Goal: Information Seeking & Learning: Learn about a topic

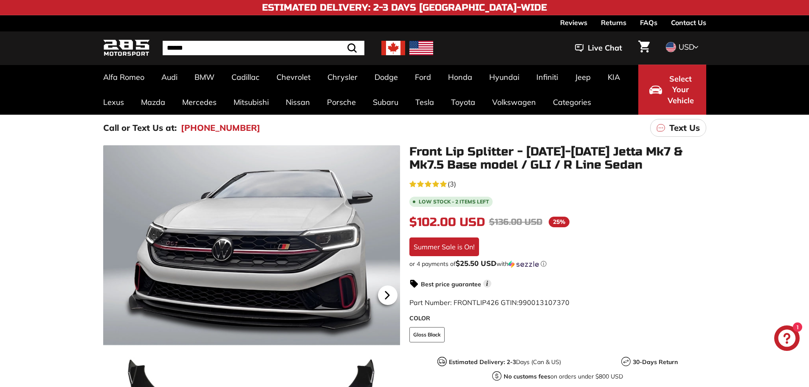
click at [389, 289] on icon at bounding box center [387, 295] width 20 height 20
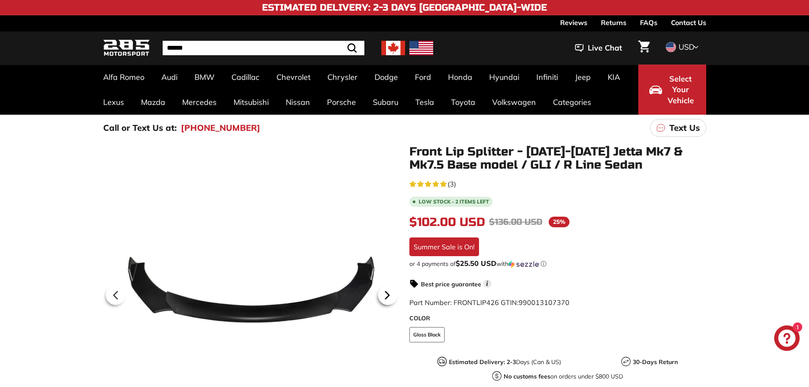
click at [390, 289] on icon at bounding box center [387, 295] width 20 height 20
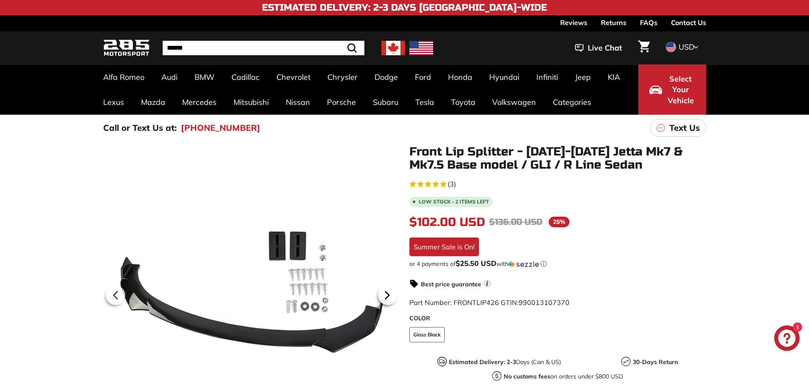
click at [390, 290] on icon at bounding box center [387, 295] width 20 height 20
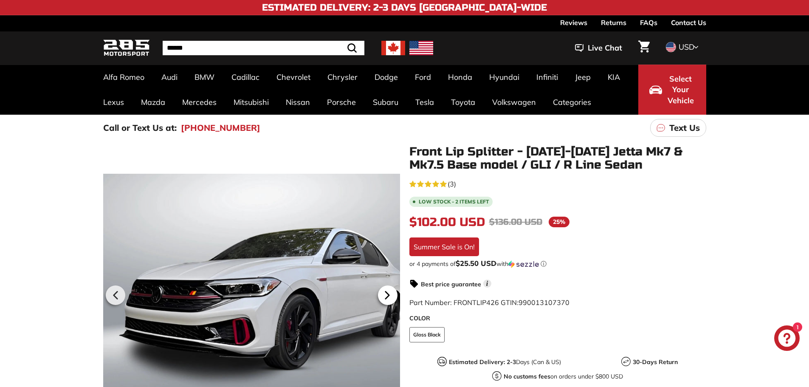
click at [389, 290] on icon at bounding box center [387, 295] width 20 height 20
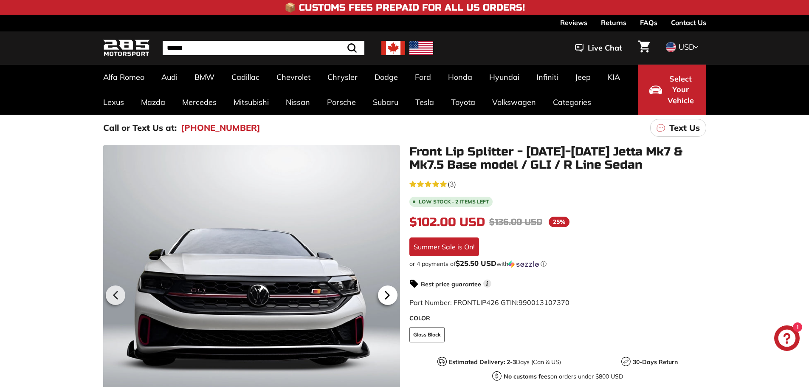
click at [389, 291] on icon at bounding box center [387, 295] width 20 height 20
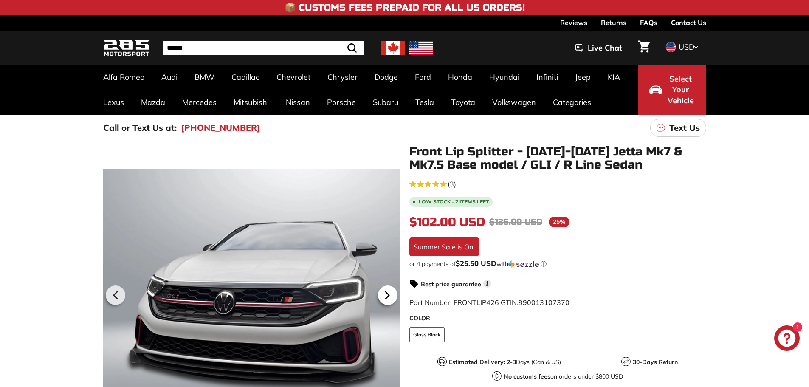
click at [389, 291] on icon at bounding box center [387, 295] width 20 height 20
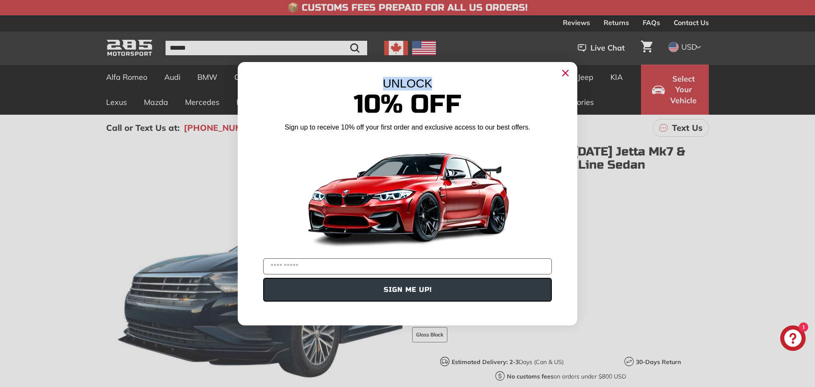
click at [564, 78] on div "Close dialog UNLOCK 10% Off Sign up to receive 10% off your first order and exc…" at bounding box center [408, 193] width 340 height 263
click at [570, 73] on circle "Close dialog" at bounding box center [565, 72] width 13 height 13
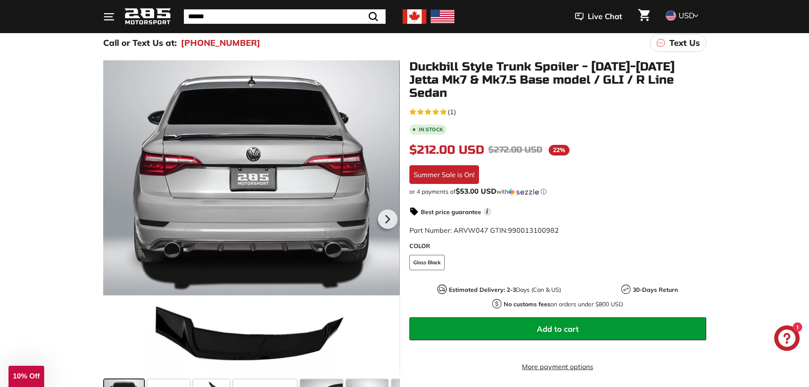
scroll to position [127, 0]
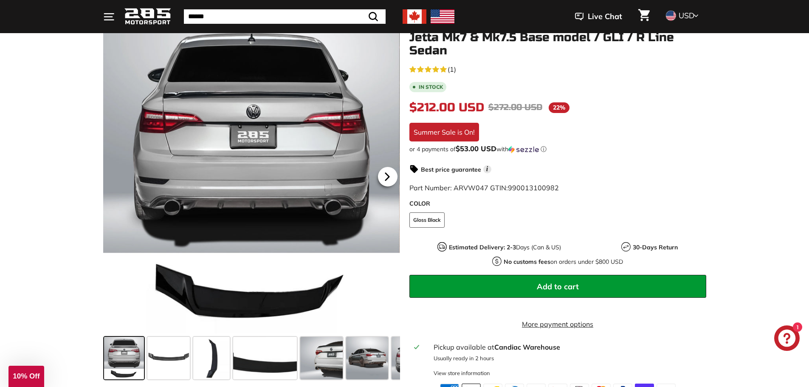
click at [383, 172] on icon at bounding box center [387, 177] width 20 height 20
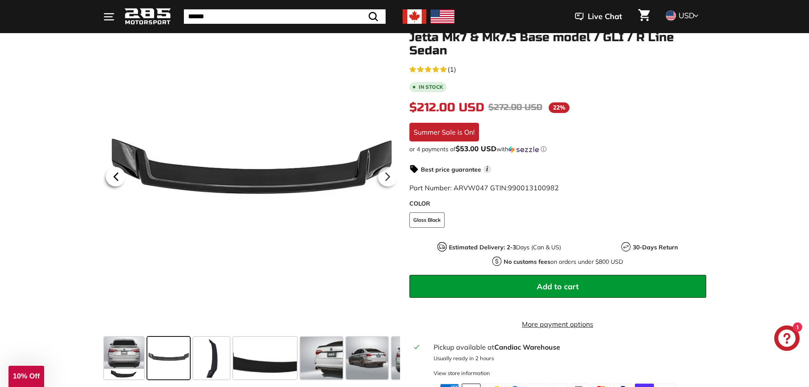
click at [117, 174] on icon at bounding box center [115, 176] width 3 height 7
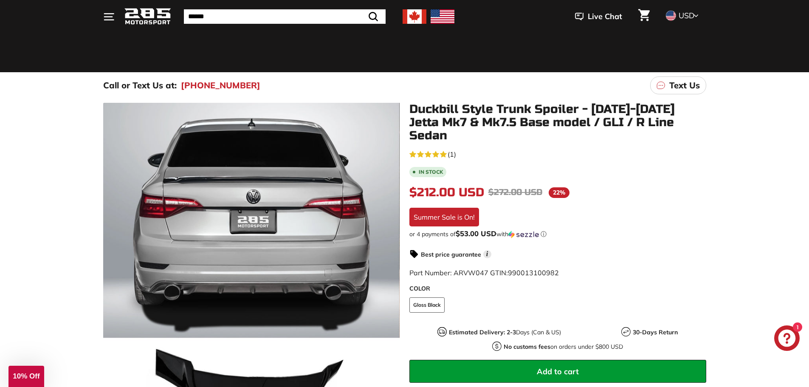
scroll to position [255, 0]
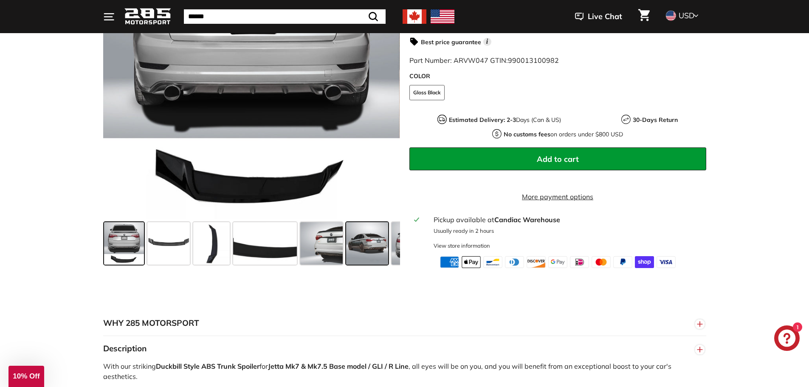
click at [363, 236] on span at bounding box center [367, 243] width 42 height 42
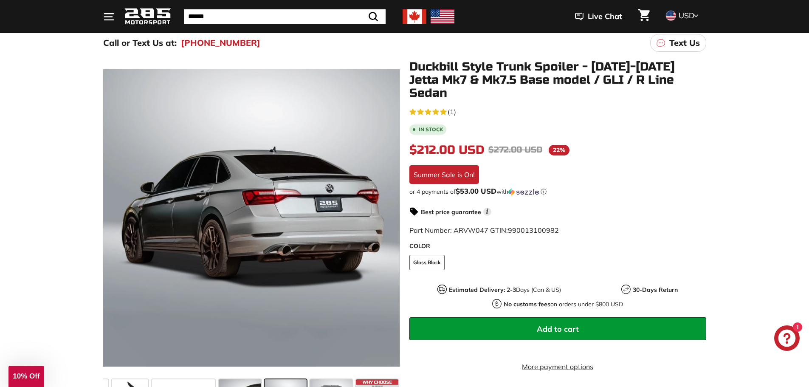
scroll to position [170, 0]
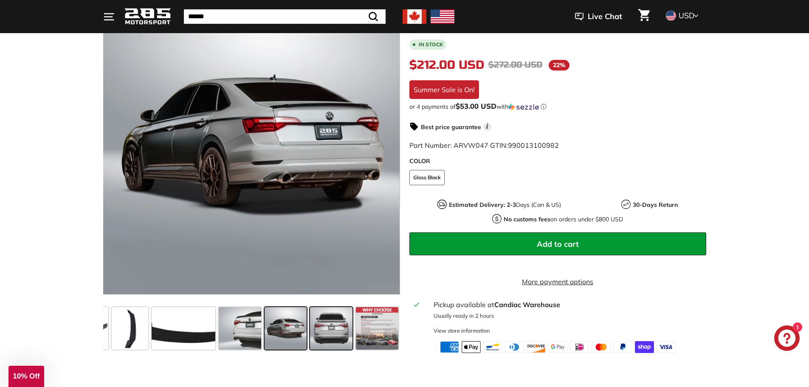
click at [332, 321] on span at bounding box center [331, 328] width 42 height 42
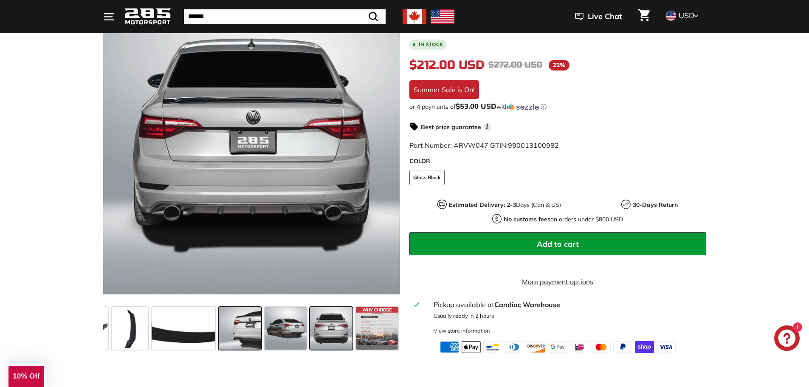
click at [236, 325] on span at bounding box center [240, 328] width 42 height 42
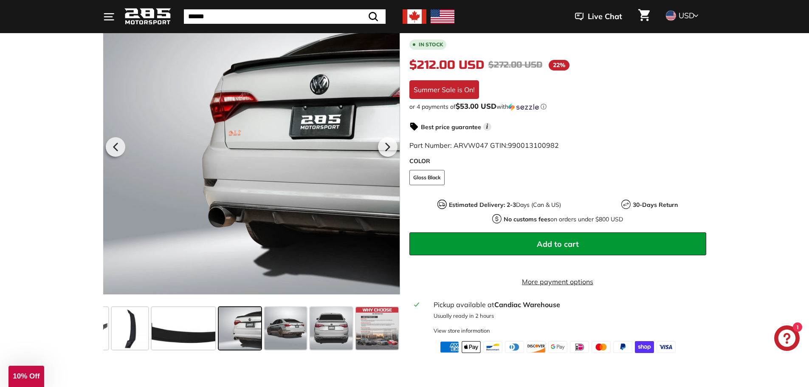
scroll to position [127, 0]
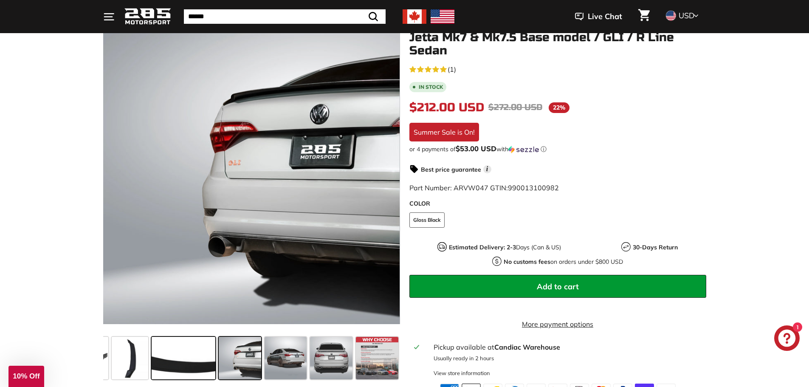
click at [200, 366] on span at bounding box center [184, 358] width 64 height 42
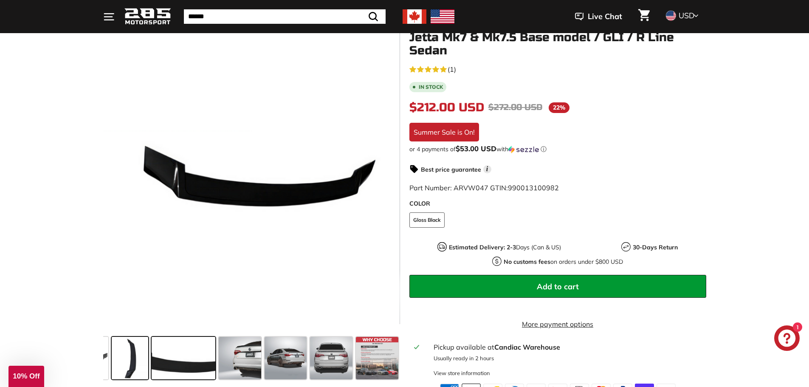
click at [122, 364] on span at bounding box center [130, 358] width 37 height 42
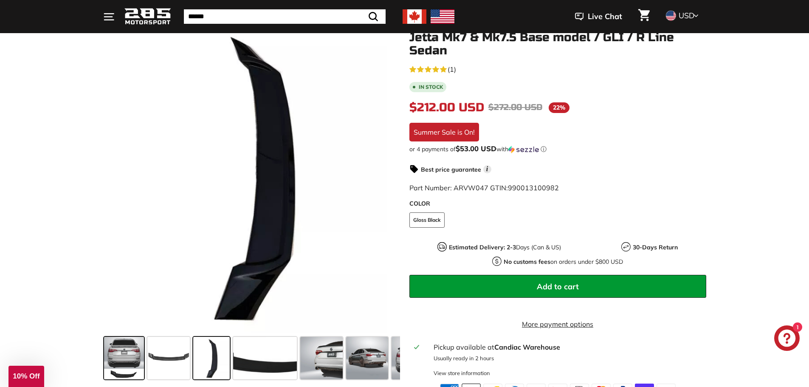
click at [115, 356] on span at bounding box center [124, 358] width 40 height 42
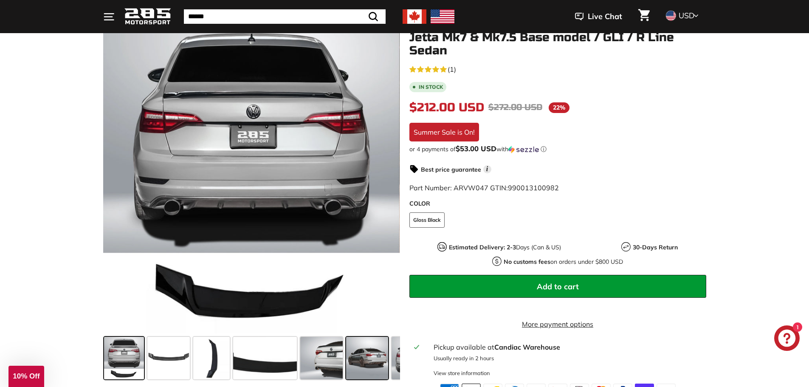
click at [371, 365] on span at bounding box center [367, 358] width 42 height 42
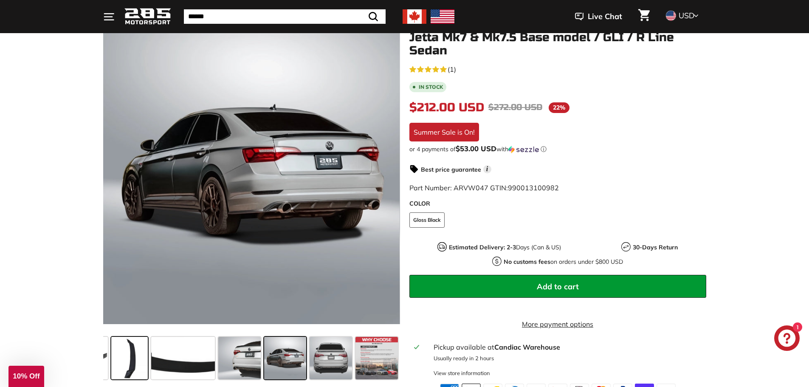
click at [127, 361] on span at bounding box center [129, 358] width 37 height 42
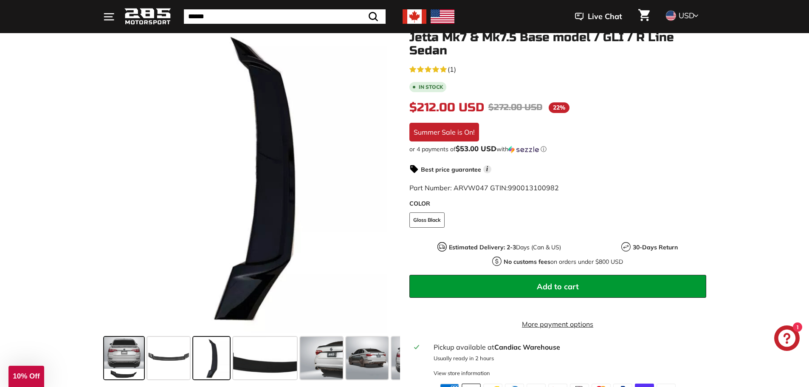
click at [125, 360] on span at bounding box center [124, 358] width 40 height 42
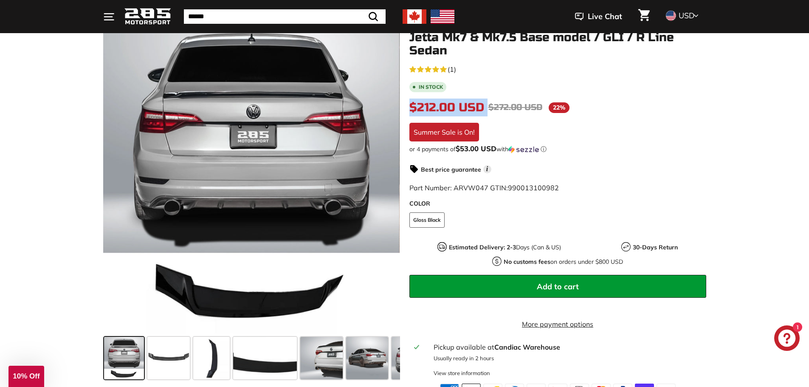
drag, startPoint x: 411, startPoint y: 94, endPoint x: 498, endPoint y: 88, distance: 87.3
click at [498, 98] on div "$212.00 USD $212.00 Regular price $272.00 USD $272.00 Sale price 22% /" at bounding box center [557, 107] width 297 height 18
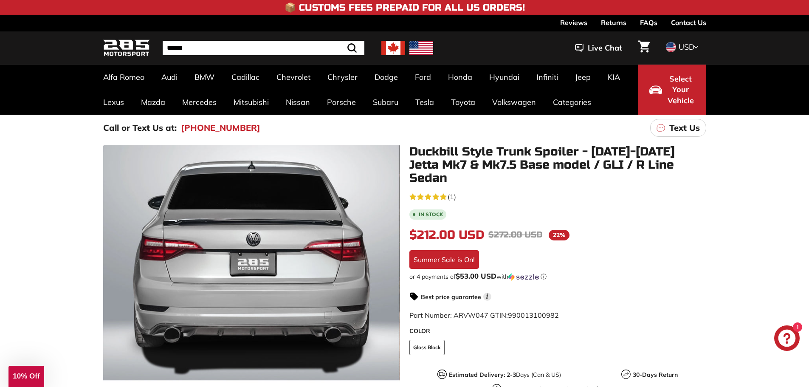
click at [677, 239] on div "5.0 rating (1 votes) (1) In stock $212.00 USD $212.00 Regular price $272.00 USD…" at bounding box center [557, 357] width 297 height 332
